Goal: Check status: Check status

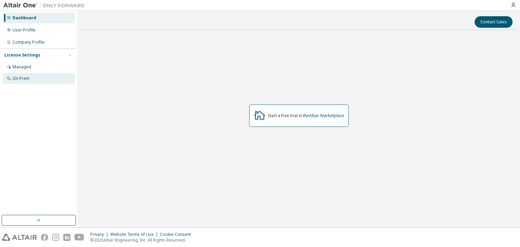
click at [43, 82] on div "On Prem" at bounding box center [39, 78] width 72 height 11
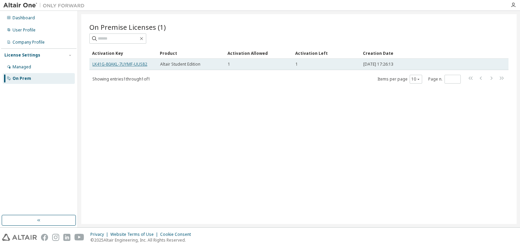
click at [146, 65] on link "LK41G-80AKL-7UYMF-UUS82" at bounding box center [119, 64] width 55 height 6
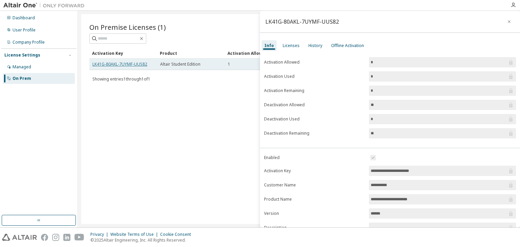
click at [143, 63] on link "LK41G-80AKL-7UYMF-UUS82" at bounding box center [119, 64] width 55 height 6
drag, startPoint x: 143, startPoint y: 63, endPoint x: 109, endPoint y: 60, distance: 34.6
click at [109, 60] on td "LK41G-80AKL-7UYMF-UUS82" at bounding box center [123, 65] width 68 height 12
click at [150, 98] on div "On Premise Licenses (1) Clear Load Save Save As Field Operator Value Select fil…" at bounding box center [298, 119] width 435 height 210
